Goal: Information Seeking & Learning: Learn about a topic

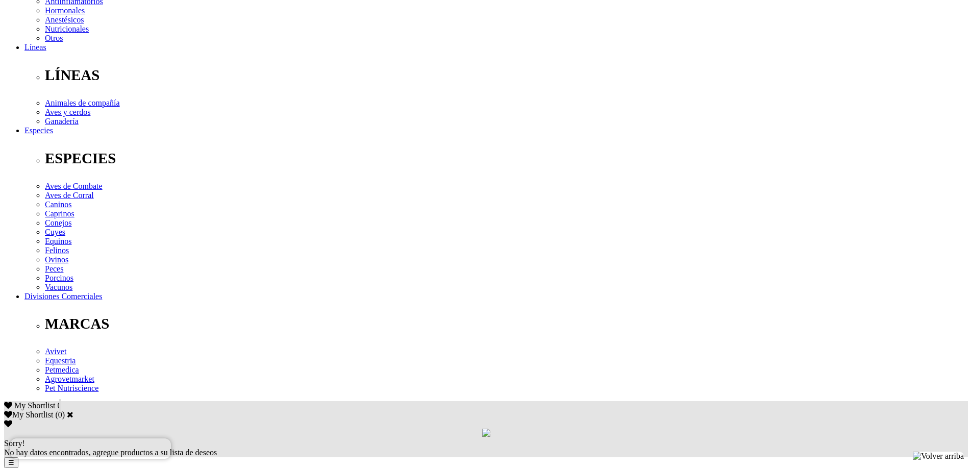
scroll to position [408, 0]
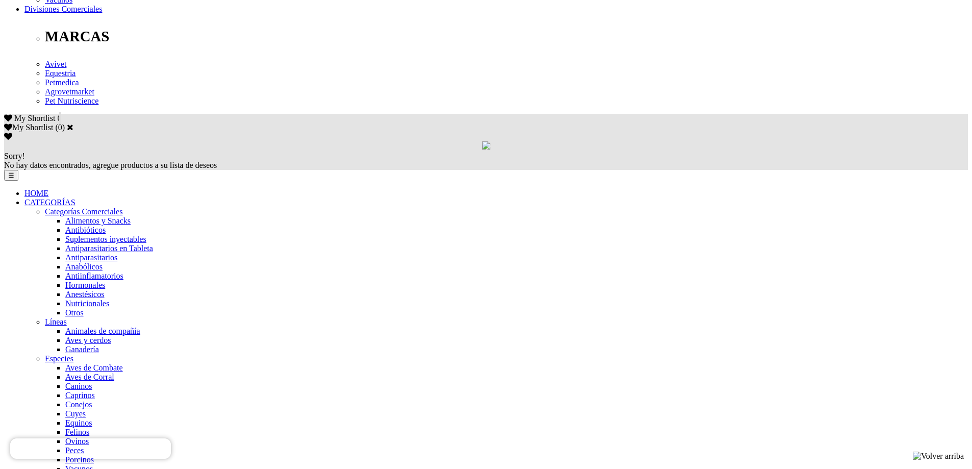
scroll to position [679, 0]
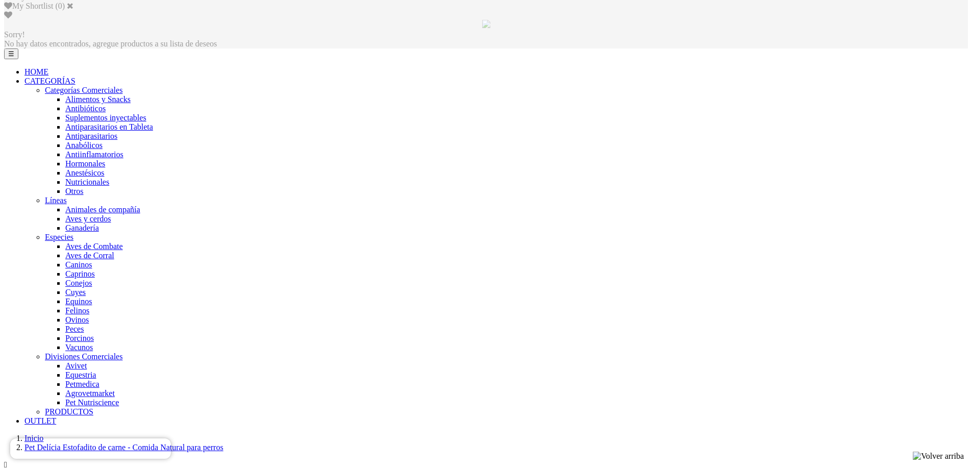
drag, startPoint x: 642, startPoint y: 78, endPoint x: 562, endPoint y: 92, distance: 80.5
